Goal: Transaction & Acquisition: Purchase product/service

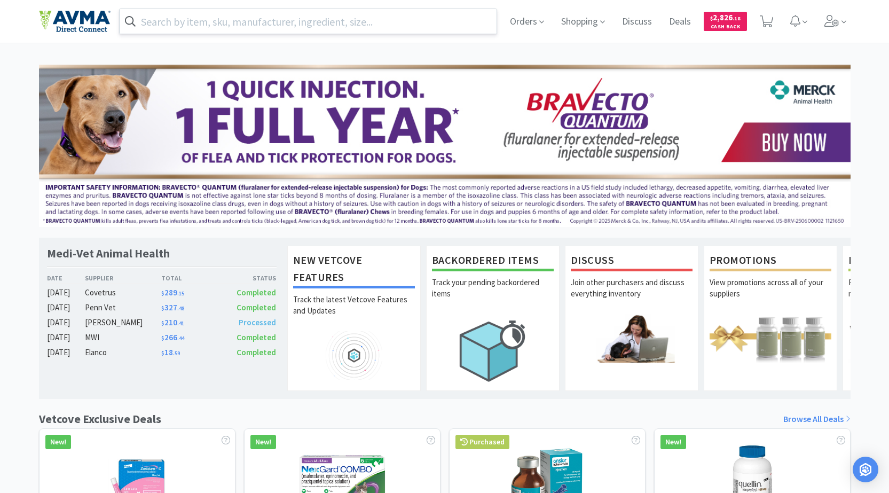
click at [296, 22] on input "text" at bounding box center [308, 21] width 377 height 25
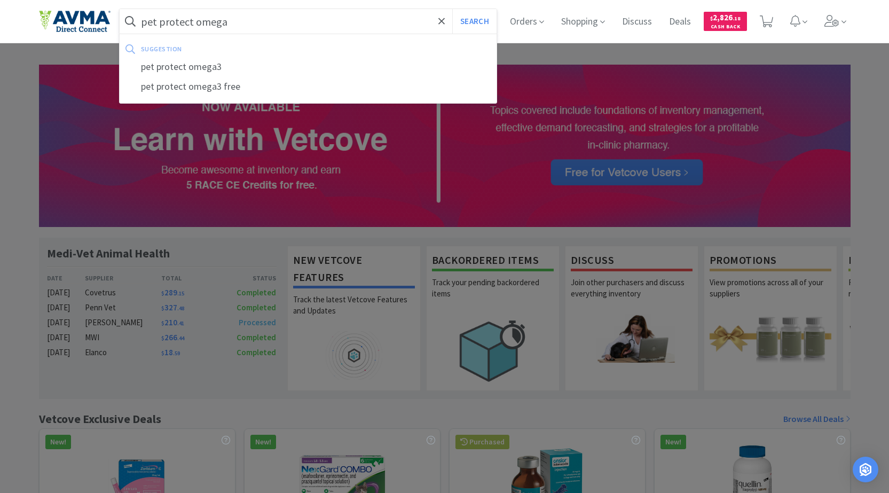
type input "pet protect omega"
click at [452, 9] on button "Search" at bounding box center [474, 21] width 44 height 25
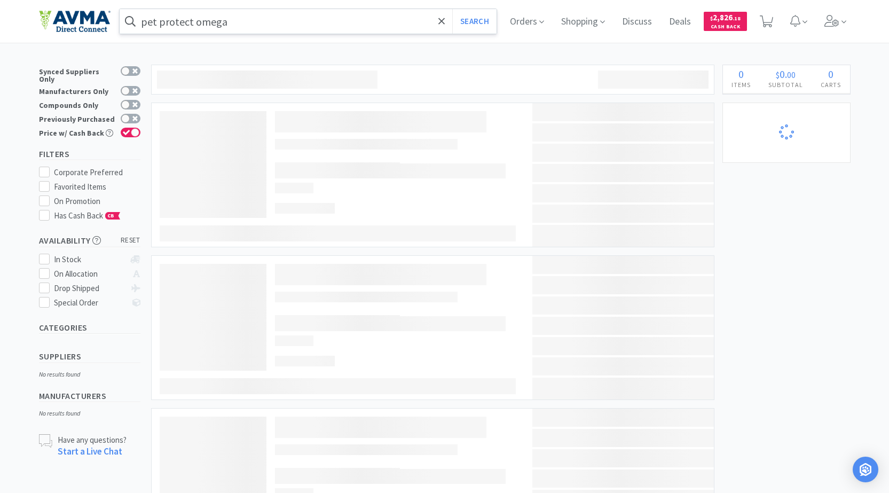
select select "2"
select select "1"
select select "2"
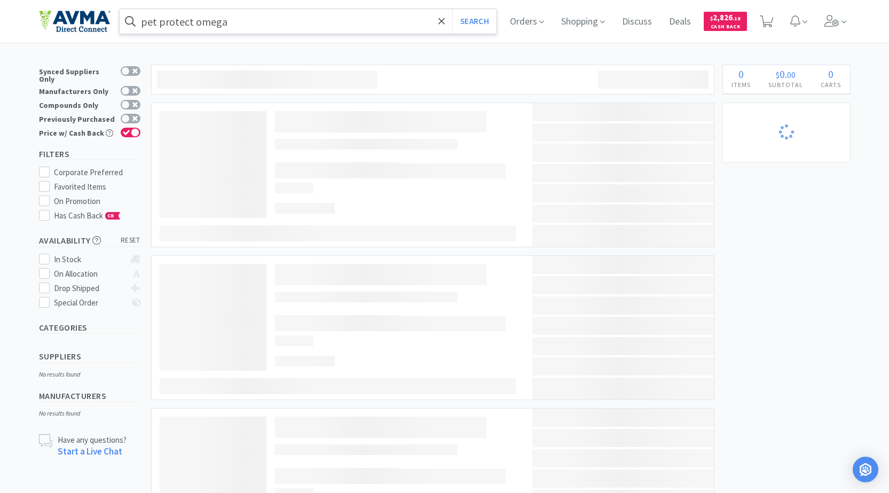
select select "1"
select select "10"
select select "1"
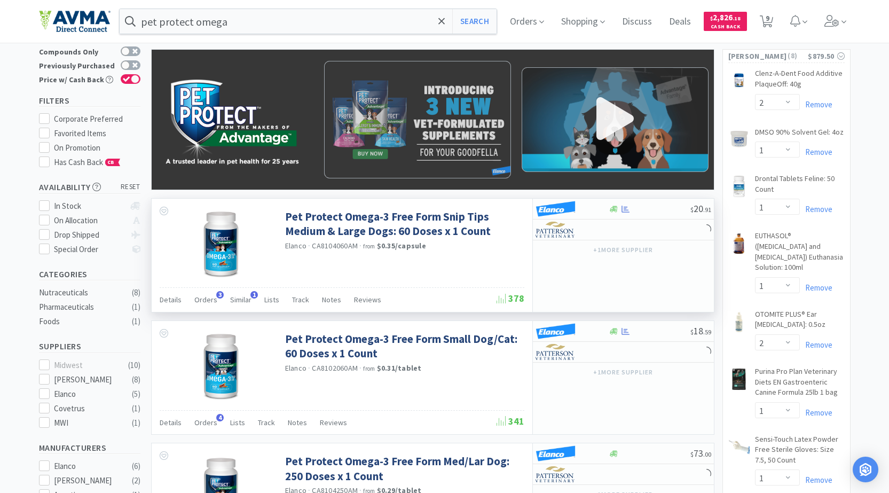
select select "1"
select select "5"
select select "2"
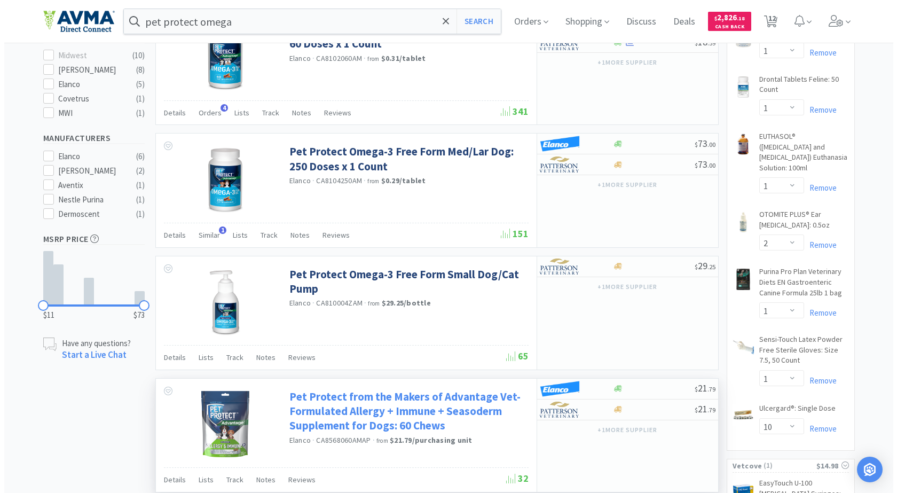
scroll to position [331, 0]
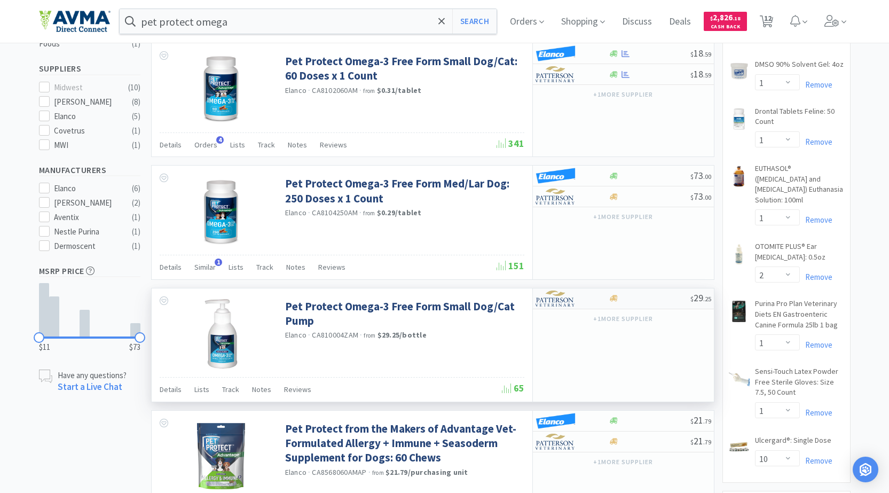
click at [586, 297] on div at bounding box center [564, 298] width 59 height 18
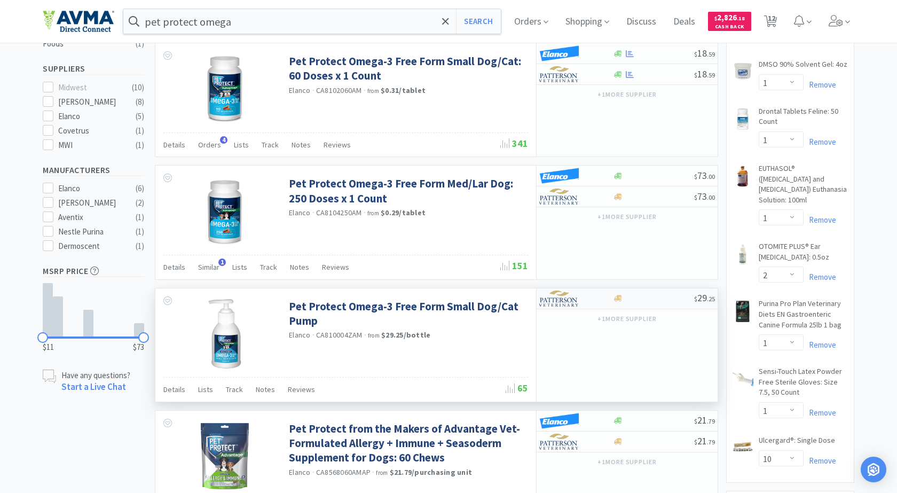
select select "1"
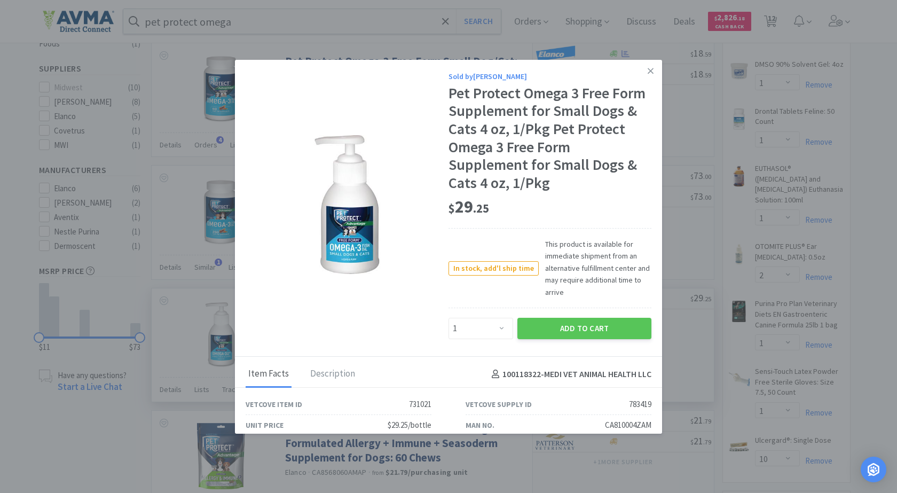
scroll to position [34, 0]
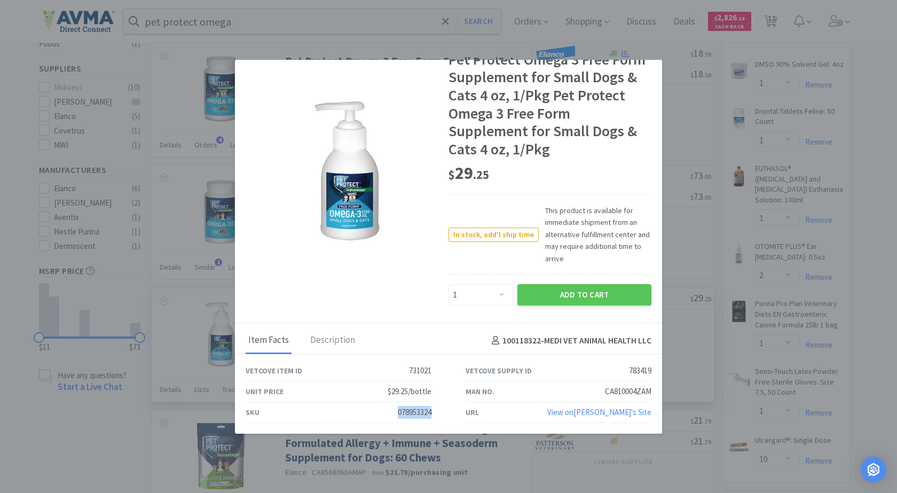
drag, startPoint x: 388, startPoint y: 410, endPoint x: 429, endPoint y: 415, distance: 41.4
click at [429, 415] on div "SKU 078953324" at bounding box center [338, 412] width 220 height 21
copy div "078953324"
select select "1"
select select "3"
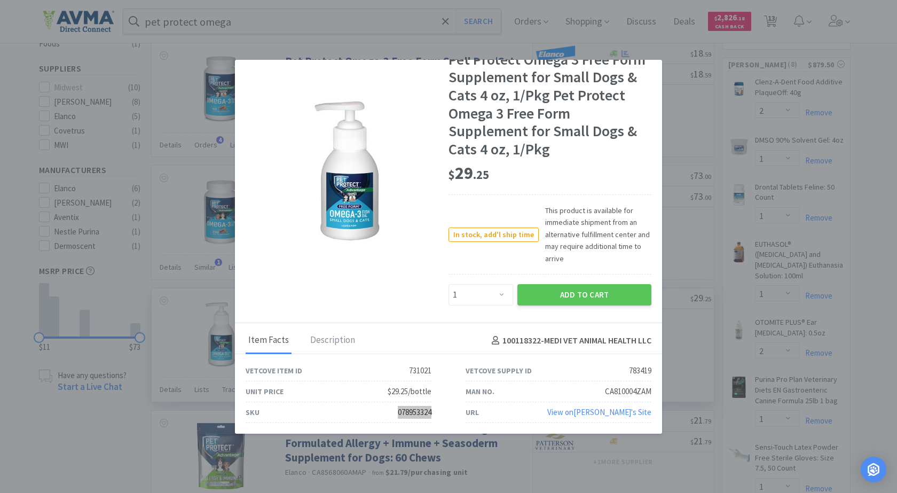
select select "1"
select select "10"
select select "2"
select select "1"
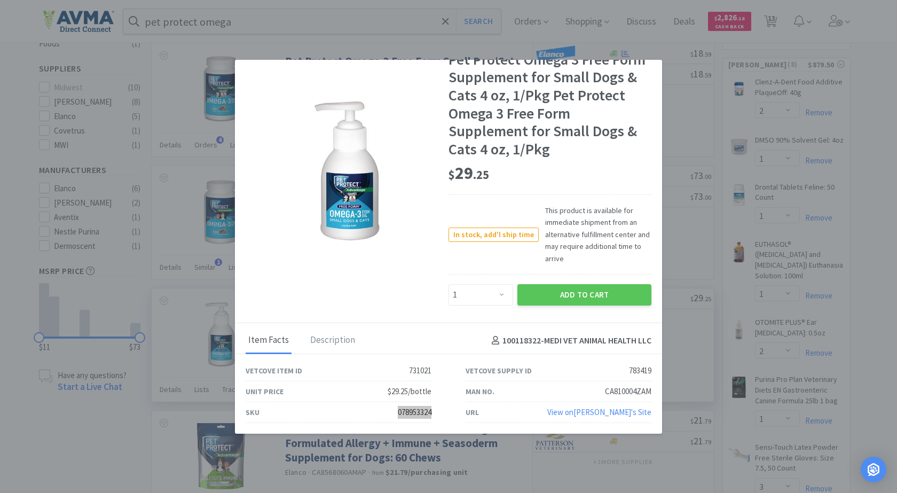
select select "1"
